Goal: Check status: Check status

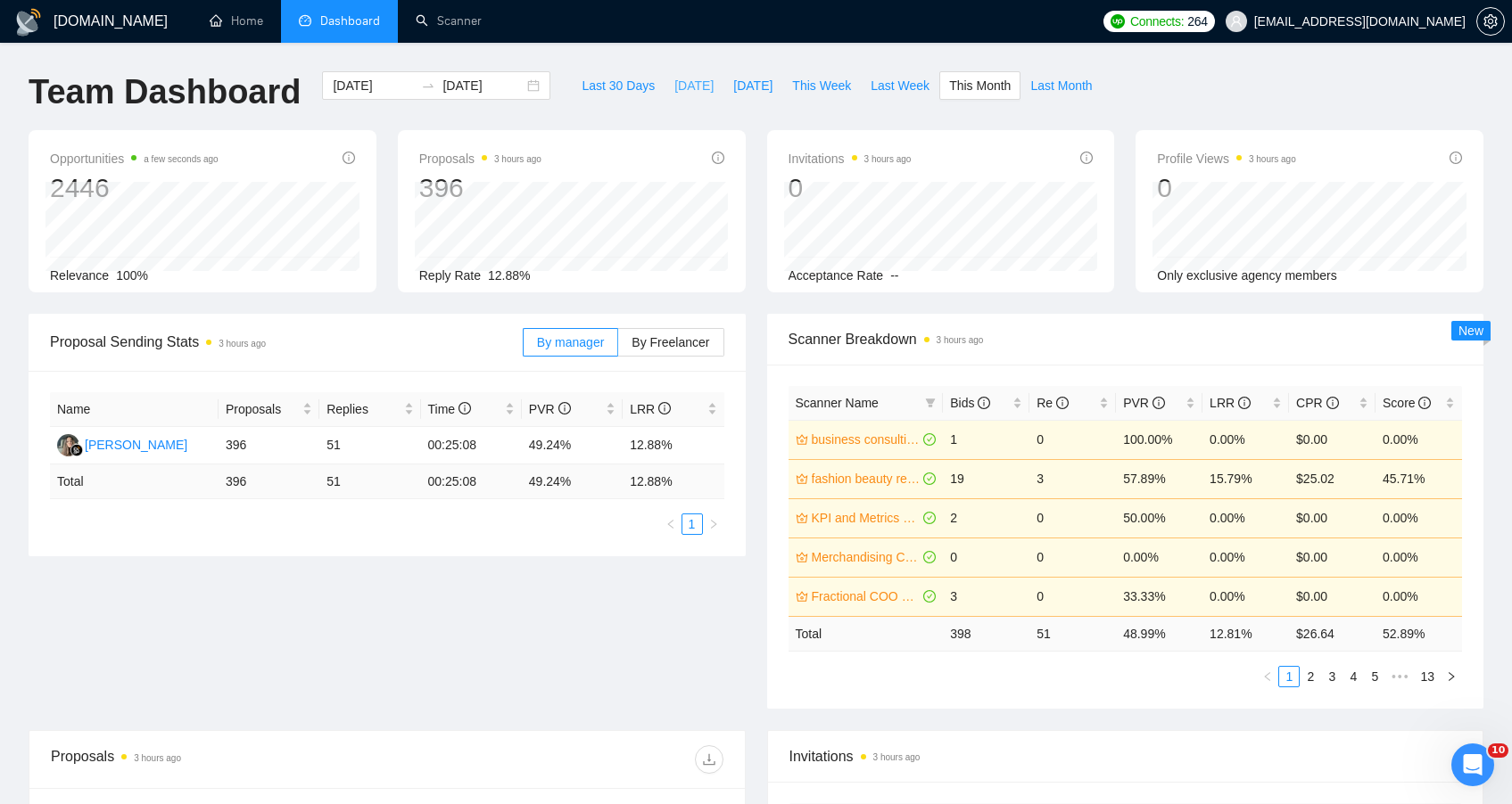
click at [690, 82] on span "[DATE]" at bounding box center [694, 85] width 40 height 19
type input "2025-09-29"
click at [734, 83] on span "[DATE]" at bounding box center [753, 85] width 40 height 19
type input "2025-09-28"
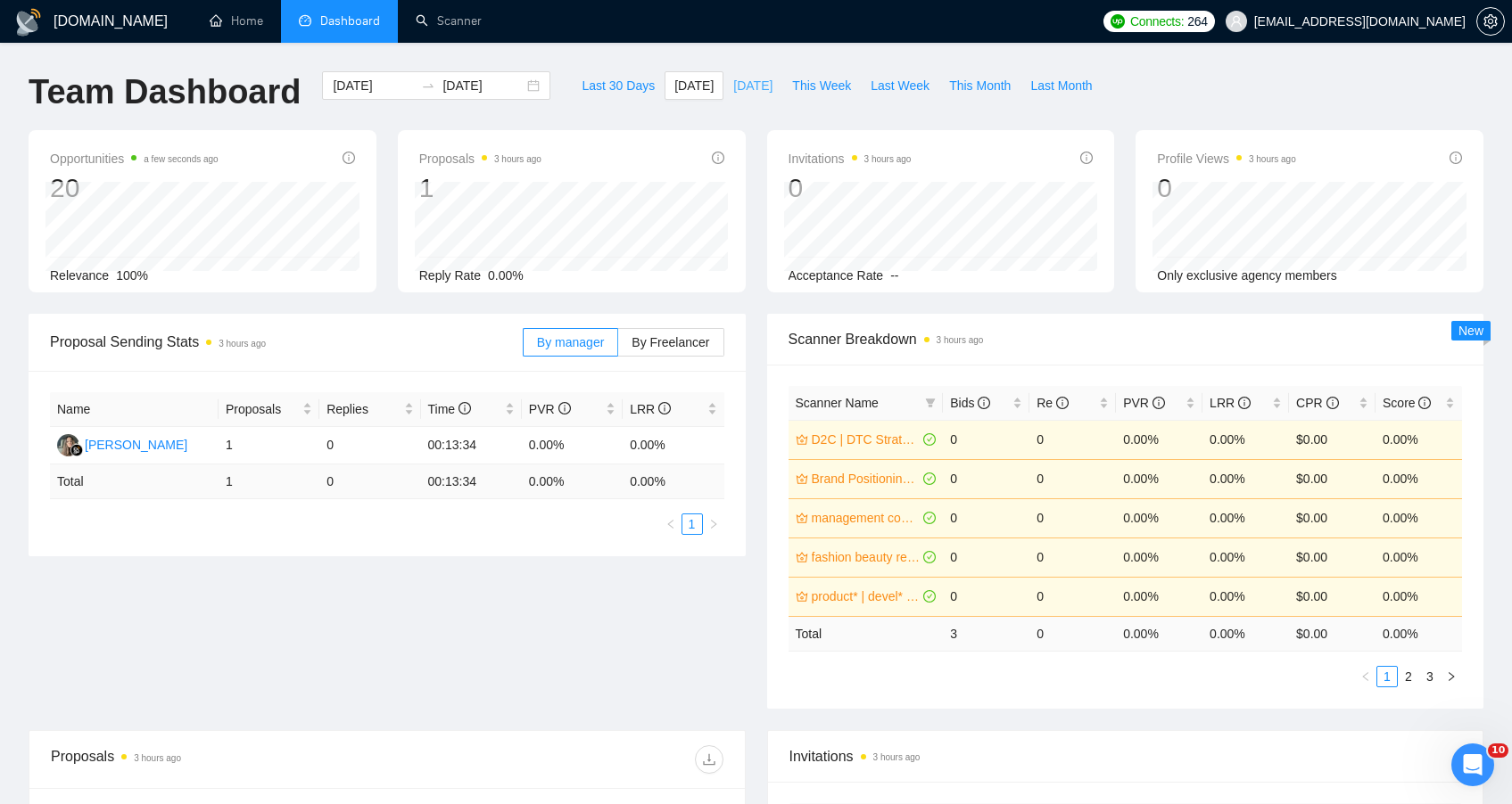
type input "2025-09-28"
click at [812, 85] on span "This Week" at bounding box center [821, 85] width 59 height 19
type input "2025-09-29"
type input "2025-10-05"
click at [888, 95] on span "Last Week" at bounding box center [899, 85] width 59 height 19
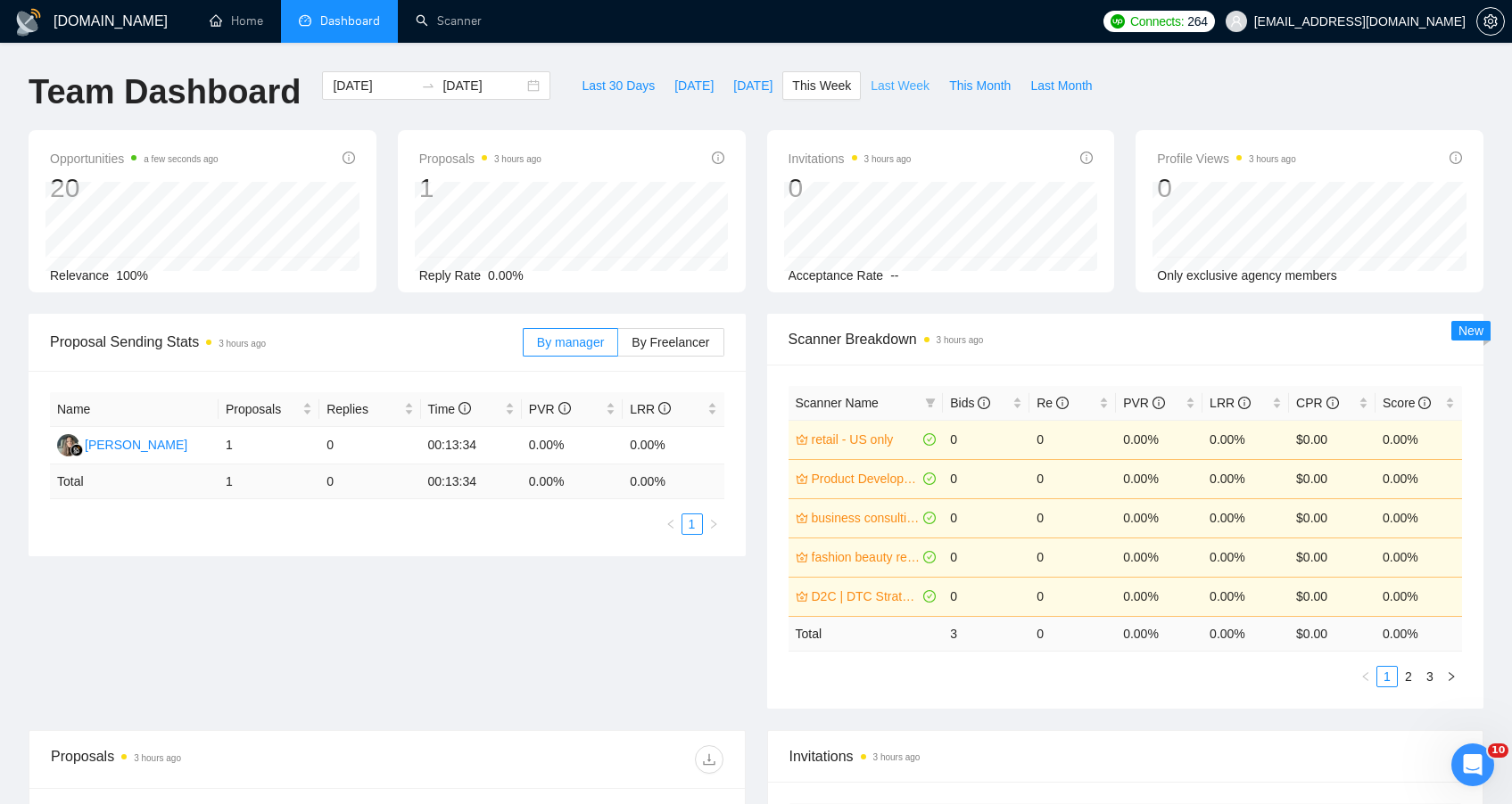
type input "2025-09-22"
type input "2025-09-28"
click at [582, 95] on span "Last 30 Days" at bounding box center [619, 85] width 74 height 19
type input "2025-08-30"
type input "2025-09-29"
